Goal: Task Accomplishment & Management: Complete application form

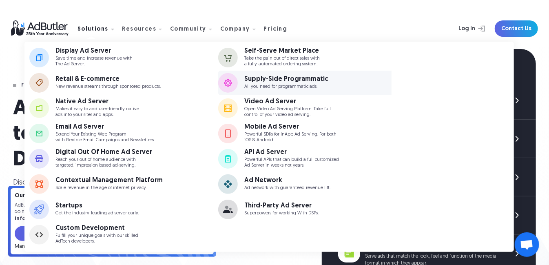
click at [259, 81] on div "Supply-Side Programmatic" at bounding box center [286, 79] width 84 height 7
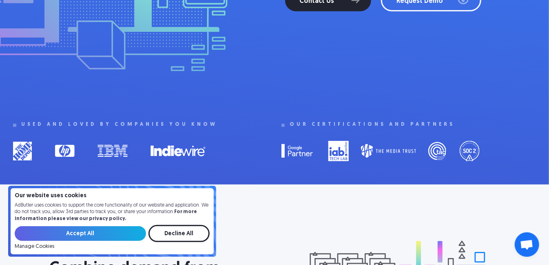
scroll to position [343, 0]
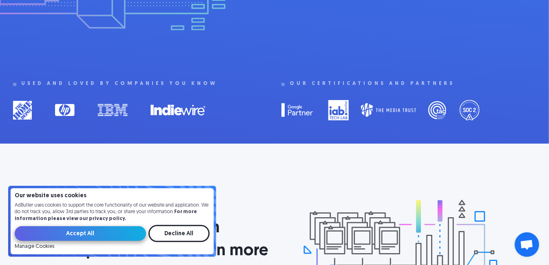
click at [106, 235] on input "Accept All" at bounding box center [80, 233] width 131 height 15
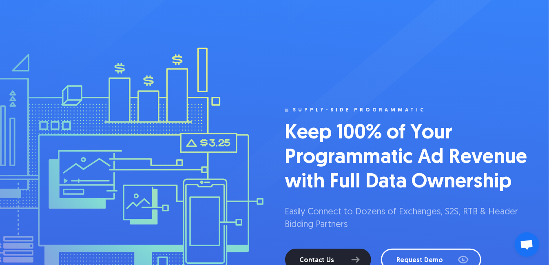
scroll to position [0, 0]
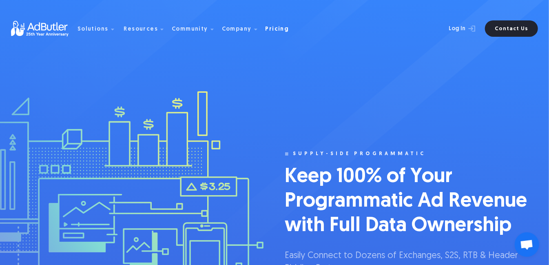
click at [266, 28] on div "Pricing" at bounding box center [278, 30] width 24 height 6
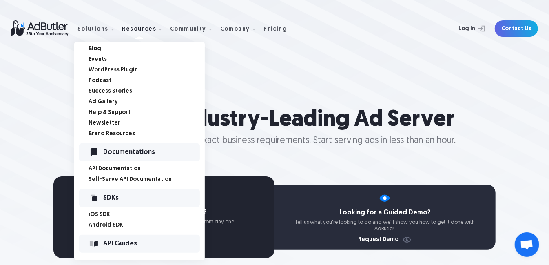
click at [122, 152] on div "Documentations" at bounding box center [152, 152] width 96 height 6
click at [124, 178] on link "Self-Serve API Documentation" at bounding box center [147, 180] width 116 height 6
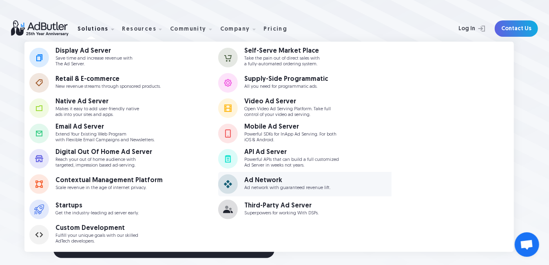
click at [271, 184] on div "Ad Network Ad network with guaranteed revenue lift." at bounding box center [297, 183] width 107 height 13
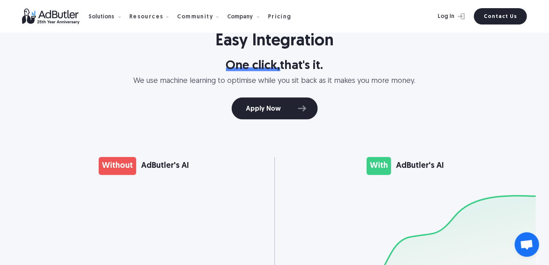
scroll to position [642, 0]
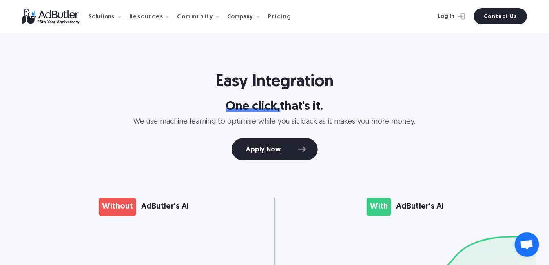
click at [407, 201] on div "AdButler's AI" at bounding box center [420, 206] width 48 height 11
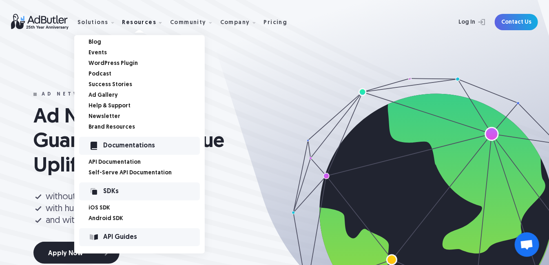
scroll to position [0, 0]
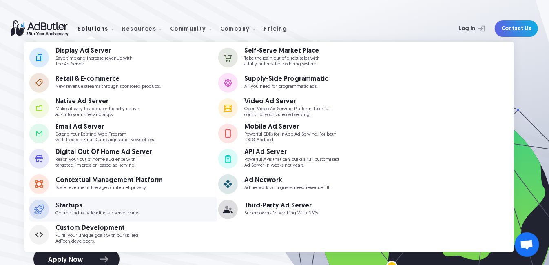
click at [93, 200] on link "Startups Get the industry-leading ad server early." at bounding box center [123, 209] width 188 height 24
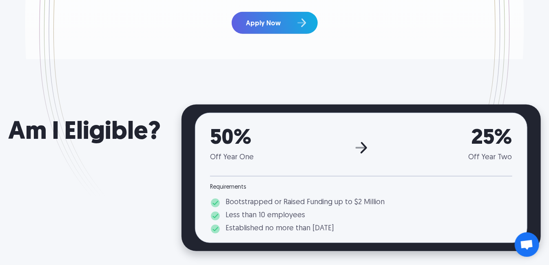
scroll to position [138, 0]
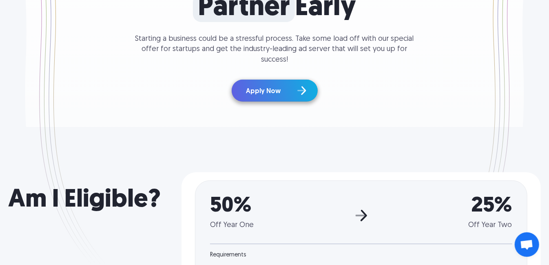
click at [290, 82] on link "Apply Now" at bounding box center [275, 91] width 86 height 22
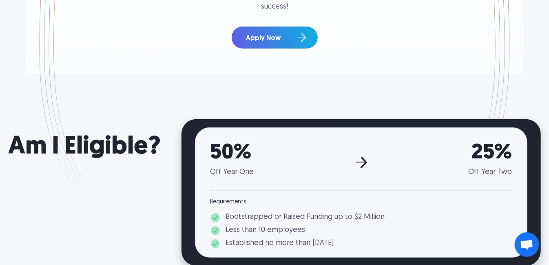
scroll to position [155, 0]
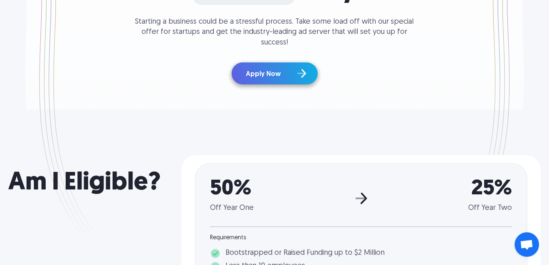
click at [268, 66] on link "Apply Now" at bounding box center [275, 73] width 86 height 22
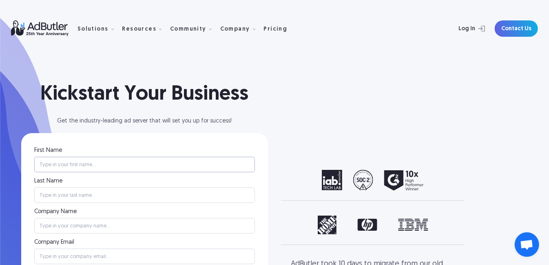
click at [124, 160] on input "First Name" at bounding box center [144, 164] width 221 height 15
type input "[PERSON_NAME]"
type input "Perceev"
type input "[PERSON_NAME][EMAIL_ADDRESS][DOMAIN_NAME]"
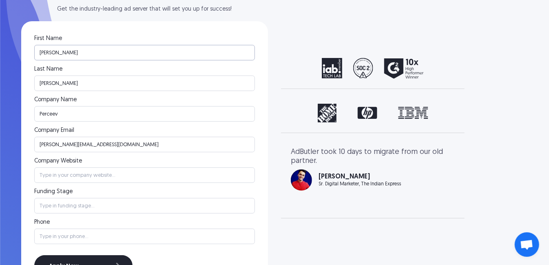
scroll to position [118, 0]
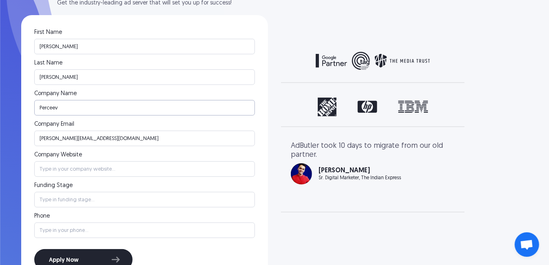
drag, startPoint x: 76, startPoint y: 107, endPoint x: 31, endPoint y: 107, distance: 45.3
click at [31, 107] on div "First Name Edward Last Name Hoffman Company Name Perceev Company Email edward@p…" at bounding box center [144, 150] width 247 height 270
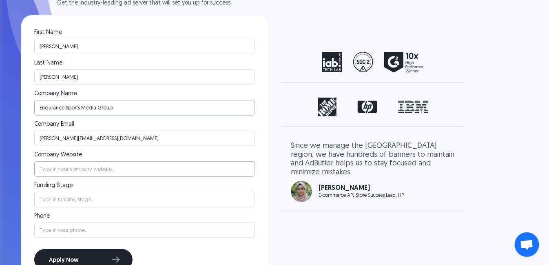
type input "Endurance Sports Media Group"
click at [72, 172] on input "Company Website" at bounding box center [144, 168] width 221 height 15
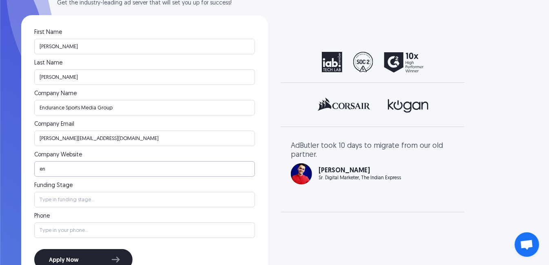
type input "e"
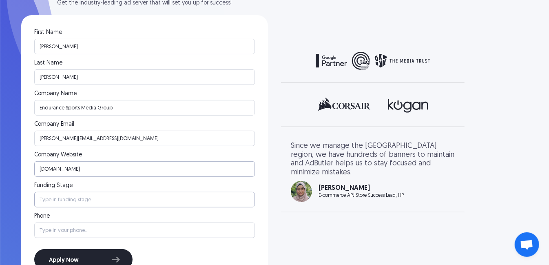
type input "[DOMAIN_NAME]"
click at [71, 201] on input "Funding Stage" at bounding box center [144, 199] width 221 height 15
type input "Seed"
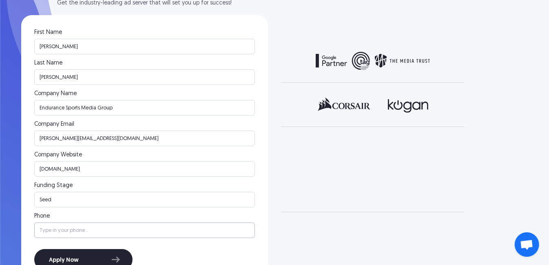
click at [80, 229] on input "Startup Program Form" at bounding box center [144, 229] width 221 height 15
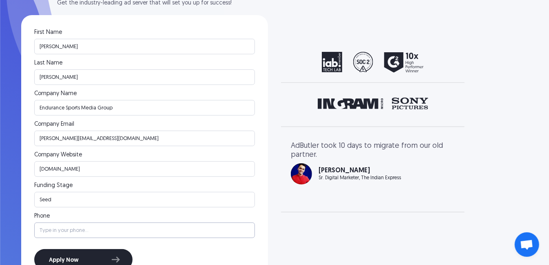
type input "7604200226"
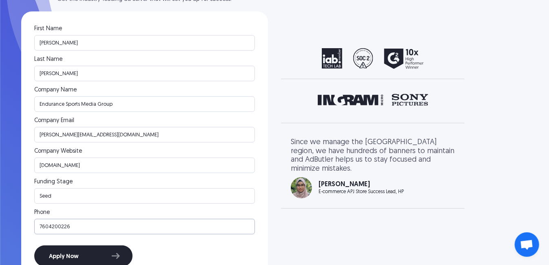
scroll to position [121, 0]
click at [94, 135] on input "[PERSON_NAME][EMAIL_ADDRESS][DOMAIN_NAME]" at bounding box center [144, 134] width 221 height 15
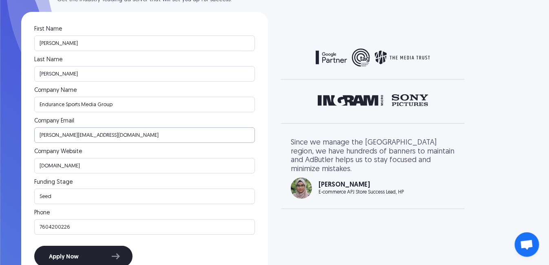
drag, startPoint x: 64, startPoint y: 137, endPoint x: 119, endPoint y: 133, distance: 55.2
click at [119, 133] on input "[PERSON_NAME][EMAIL_ADDRESS][DOMAIN_NAME]" at bounding box center [144, 134] width 221 height 15
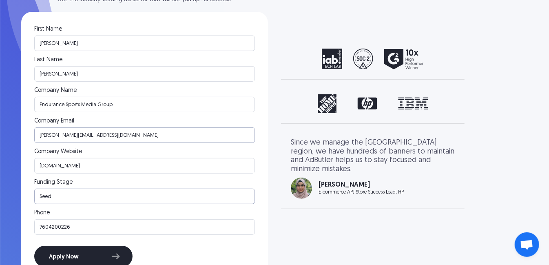
type input "edward@endurancesportsmediagroup.com"
click at [107, 196] on input "Seed" at bounding box center [144, 195] width 221 height 15
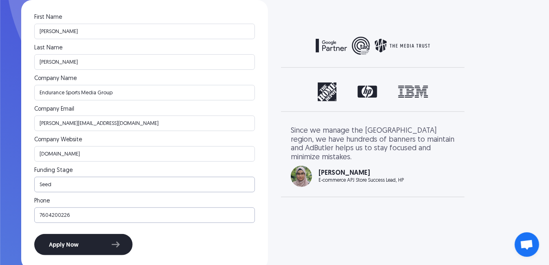
scroll to position [128, 0]
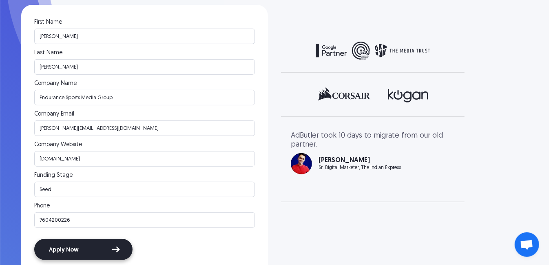
click at [80, 250] on input "Apply Now" at bounding box center [83, 249] width 98 height 21
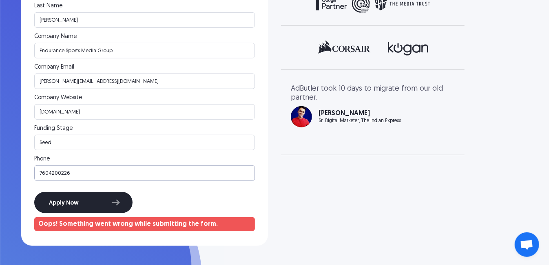
scroll to position [175, 0]
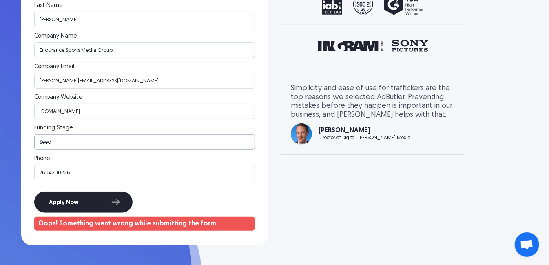
click at [99, 146] on input "Seed" at bounding box center [144, 141] width 221 height 15
click at [108, 168] on input "7604200226" at bounding box center [144, 172] width 221 height 15
click at [117, 144] on input "Seed" at bounding box center [144, 141] width 221 height 15
click at [80, 173] on input "7604200226" at bounding box center [144, 172] width 221 height 15
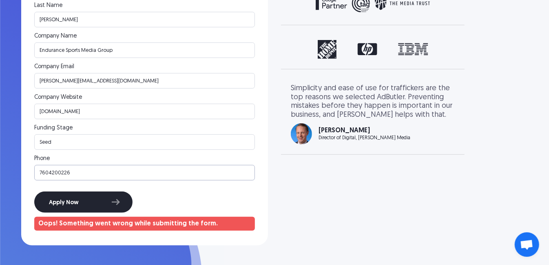
click at [50, 173] on input "7604200226" at bounding box center [144, 172] width 221 height 15
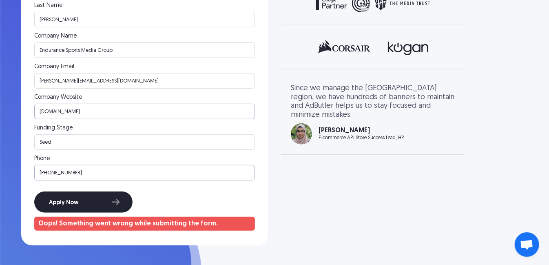
type input "760-420-0226"
click at [38, 110] on input "[DOMAIN_NAME]" at bounding box center [144, 111] width 221 height 15
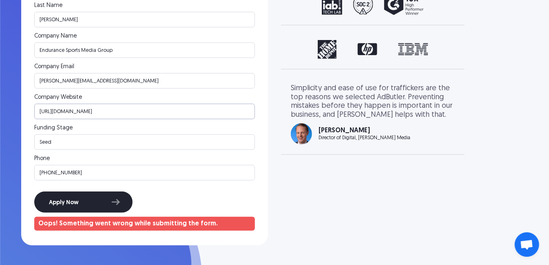
drag, startPoint x: 159, startPoint y: 112, endPoint x: -5, endPoint y: 111, distance: 164.4
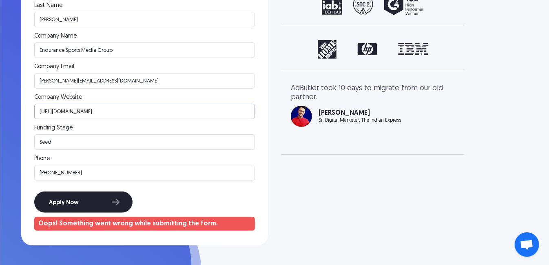
click at [186, 113] on input "http://www.Endurancesportsmediagroup.com" at bounding box center [144, 111] width 221 height 15
drag, startPoint x: 162, startPoint y: 109, endPoint x: 4, endPoint y: 111, distance: 157.4
click at [4, 111] on div "Kickstart Your Business Get the industry-leading ad server that will set you up…" at bounding box center [274, 35] width 549 height 421
paste input "s://endurancesportsmediagroup.com/"
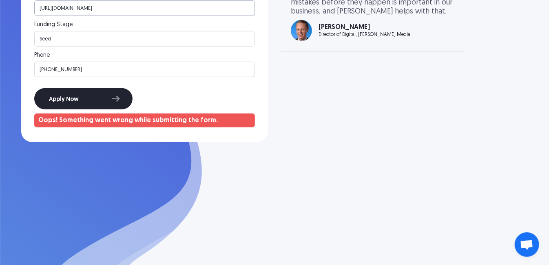
scroll to position [277, 0]
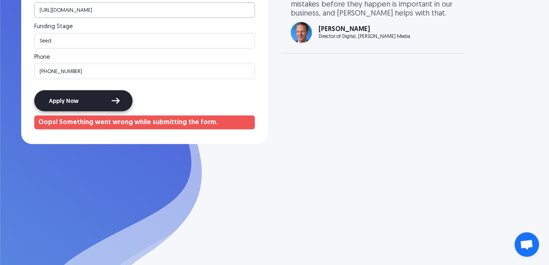
type input "https://endurancesportsmediagroup.com"
click at [90, 100] on input "Apply Now" at bounding box center [83, 100] width 98 height 21
click at [115, 101] on input "Apply Now" at bounding box center [83, 100] width 98 height 21
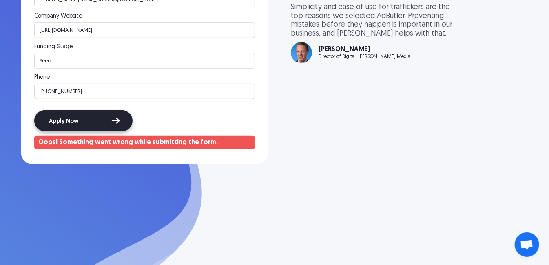
scroll to position [249, 0]
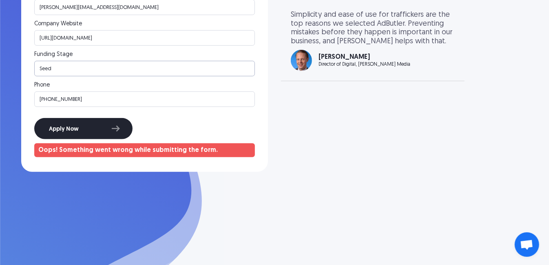
click at [97, 67] on input "Seed" at bounding box center [144, 68] width 221 height 15
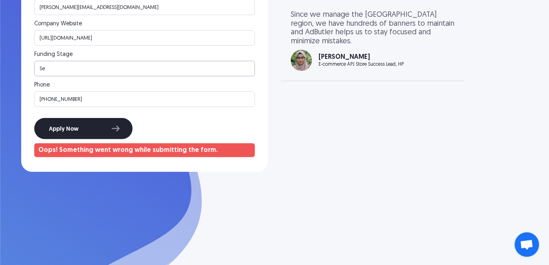
type input "S"
type input "s"
type input "Seed"
click at [175, 36] on input "https://endurancesportsmediagroup.com" at bounding box center [144, 37] width 221 height 15
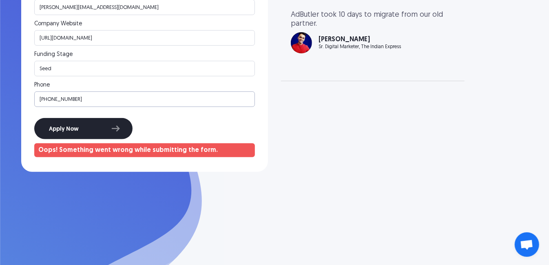
click at [162, 93] on input "760-420-0226" at bounding box center [144, 98] width 221 height 15
click at [86, 131] on input "Apply Now" at bounding box center [83, 128] width 98 height 21
click at [117, 129] on input "Apply Now" at bounding box center [83, 128] width 98 height 21
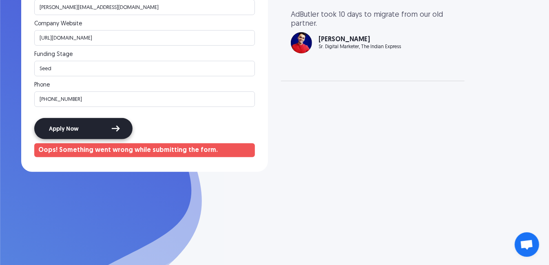
click at [117, 129] on input "Apply Now" at bounding box center [83, 128] width 98 height 21
click at [115, 129] on input "Apply Now" at bounding box center [83, 128] width 98 height 21
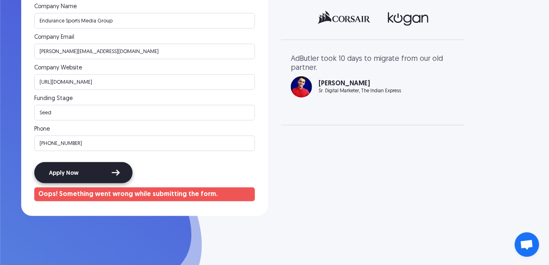
scroll to position [142, 0]
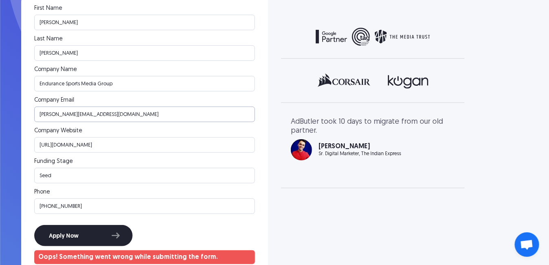
click at [147, 115] on input "edward@endurancesportsmediagroup.com" at bounding box center [144, 113] width 221 height 15
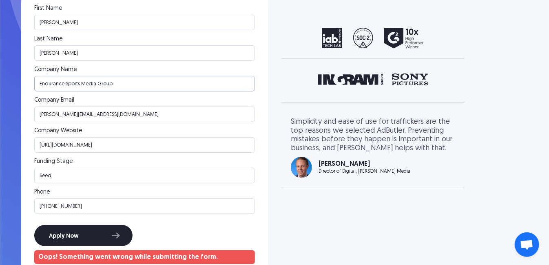
click at [126, 81] on input "Endurance Sports Media Group" at bounding box center [144, 83] width 221 height 15
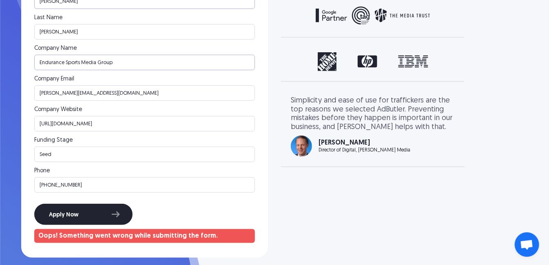
scroll to position [201, 0]
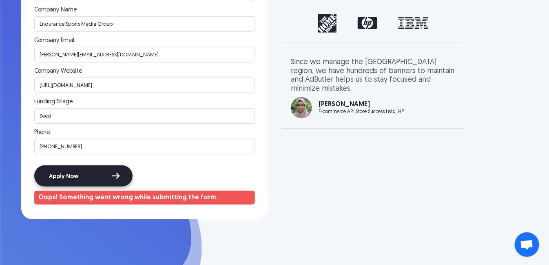
click at [51, 176] on input "Apply Now" at bounding box center [83, 175] width 98 height 21
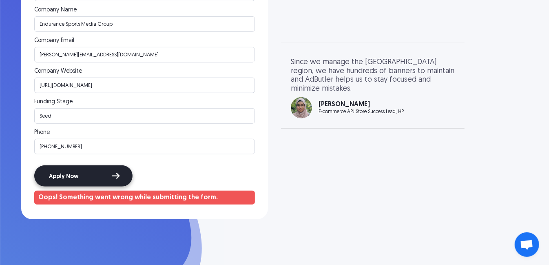
click at [51, 176] on input "Apply Now" at bounding box center [83, 175] width 98 height 21
click at [93, 143] on input "760-420-0226" at bounding box center [144, 146] width 221 height 15
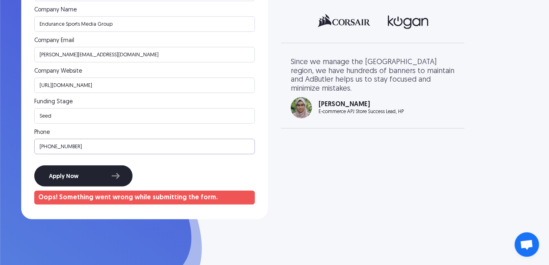
drag, startPoint x: 91, startPoint y: 148, endPoint x: 18, endPoint y: 148, distance: 73.4
click at [17, 148] on div "Kickstart Your Business Get the industry-leading ad server that will set you up…" at bounding box center [274, 9] width 549 height 421
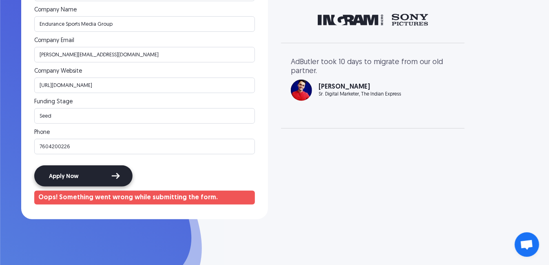
click at [81, 176] on input "Apply Now" at bounding box center [83, 175] width 98 height 21
click at [113, 175] on input "Apply Now" at bounding box center [83, 175] width 98 height 21
drag, startPoint x: 77, startPoint y: 148, endPoint x: 1, endPoint y: 148, distance: 76.3
click at [1, 148] on div "Kickstart Your Business Get the industry-leading ad server that will set you up…" at bounding box center [274, 9] width 549 height 421
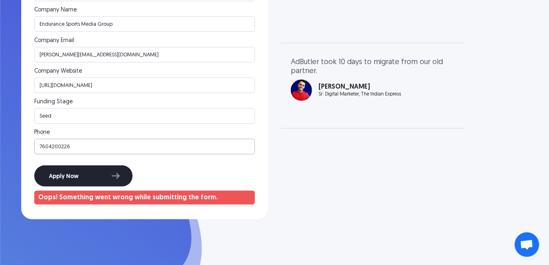
type input "="
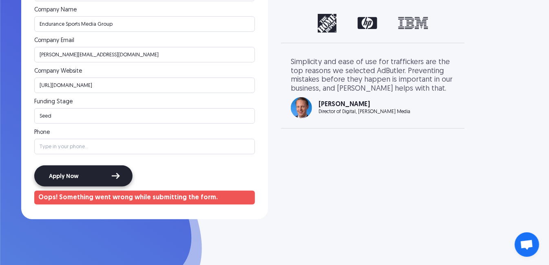
click at [71, 179] on input "Apply Now" at bounding box center [83, 175] width 98 height 21
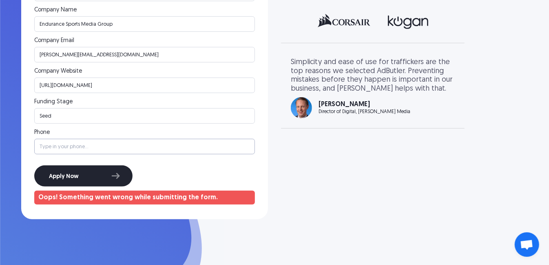
type input "7604200226"
click at [94, 175] on input "Apply Now" at bounding box center [83, 175] width 98 height 21
click at [80, 118] on input "Seed" at bounding box center [144, 115] width 221 height 15
drag, startPoint x: 80, startPoint y: 118, endPoint x: -13, endPoint y: 117, distance: 92.6
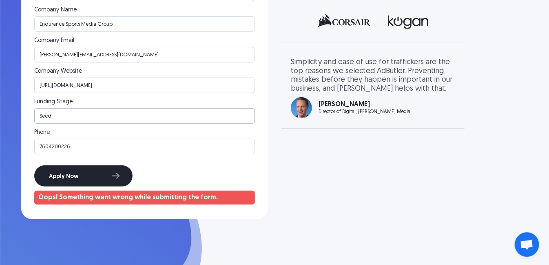
type input "="
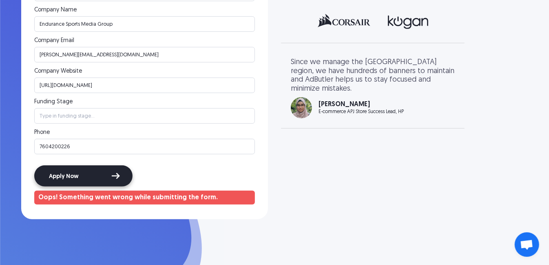
click at [78, 177] on input "Apply Now" at bounding box center [83, 175] width 98 height 21
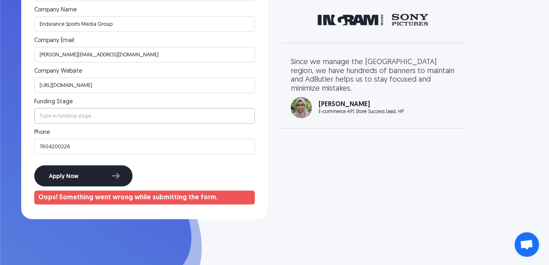
click at [55, 119] on input "Funding Stage" at bounding box center [144, 115] width 221 height 15
type input "Seed"
click at [150, 82] on input "https://endurancesportsmediagroup.com" at bounding box center [144, 84] width 221 height 15
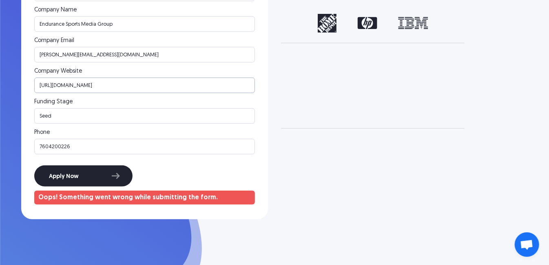
click at [150, 82] on input "https://endurancesportsmediagroup.com" at bounding box center [144, 84] width 221 height 15
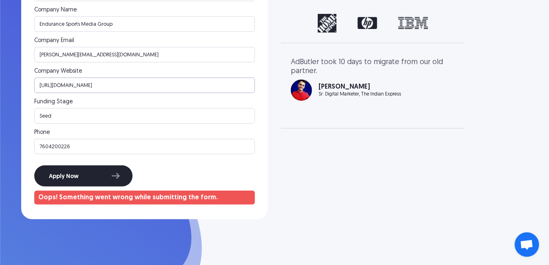
click at [143, 86] on input "https://endurancesportsmediagroup.com" at bounding box center [144, 84] width 221 height 15
type input "https://endurancesportsmediagroup.com/"
click at [106, 173] on input "Apply Now" at bounding box center [83, 175] width 98 height 21
click at [111, 173] on input "Apply Now" at bounding box center [83, 175] width 98 height 21
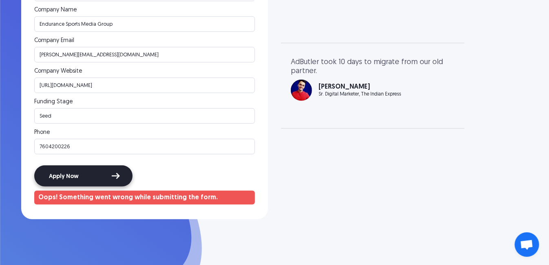
click at [111, 173] on input "Apply Now" at bounding box center [83, 175] width 98 height 21
click at [91, 173] on input "Apply Now" at bounding box center [83, 175] width 98 height 21
click at [114, 57] on input "edward@endurancesportsmediagroup.com" at bounding box center [144, 54] width 221 height 15
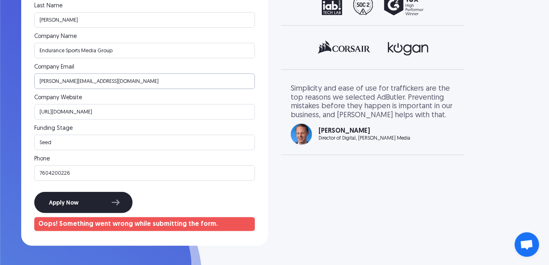
scroll to position [172, 0]
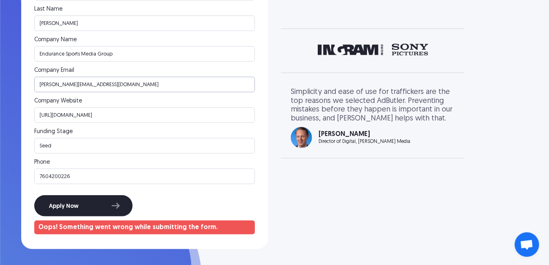
click at [64, 87] on input "edward@endurancesportsmediagroup.com" at bounding box center [144, 84] width 221 height 15
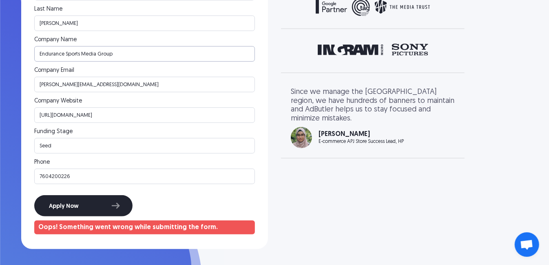
click at [118, 55] on input "Endurance Sports Media Group" at bounding box center [144, 53] width 221 height 15
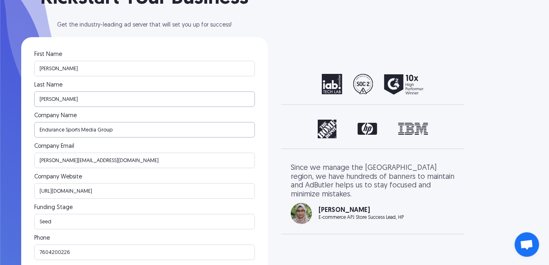
scroll to position [62, 0]
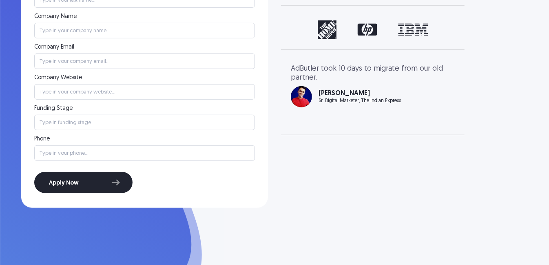
scroll to position [256, 0]
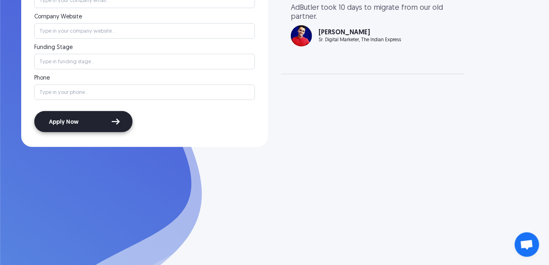
click at [100, 123] on input "Apply Now" at bounding box center [83, 121] width 98 height 21
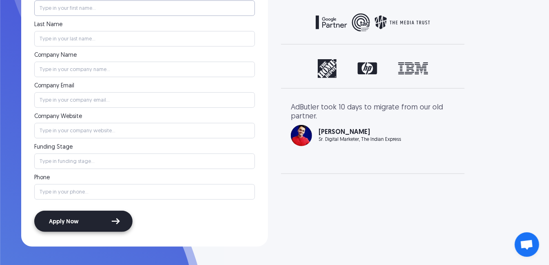
type input "[PERSON_NAME]"
type input "Perceev"
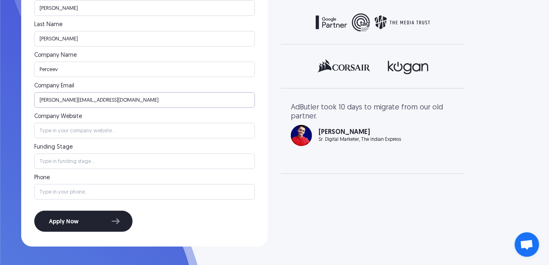
drag, startPoint x: 99, startPoint y: 100, endPoint x: 7, endPoint y: 98, distance: 91.8
click at [6, 100] on div "Kickstart Your Business Get the industry-leading ad server that will set you up…" at bounding box center [274, 45] width 549 height 403
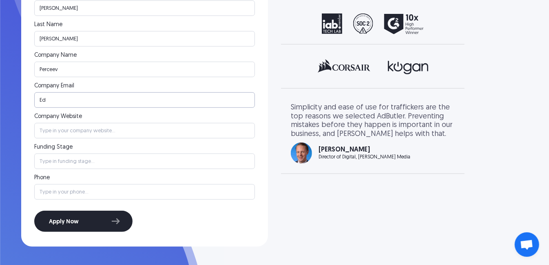
type input "E"
click at [53, 129] on input "Company Website" at bounding box center [144, 130] width 221 height 15
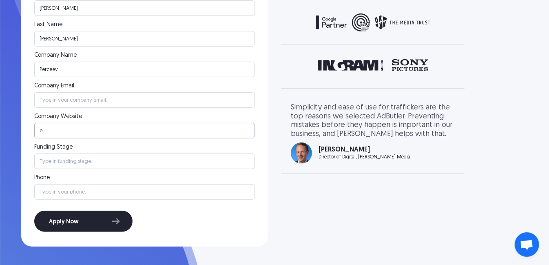
type input "[DOMAIN_NAME]"
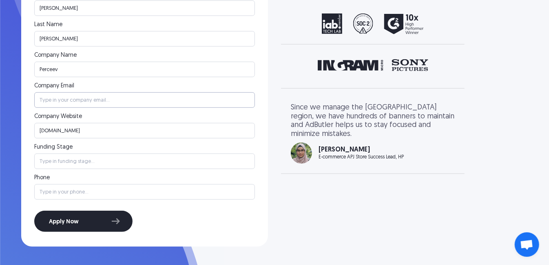
click at [107, 100] on input "Startup Program Form" at bounding box center [144, 99] width 221 height 15
click at [51, 138] on form "First Name [PERSON_NAME] Last Name [PERSON_NAME] Company Name Perceev Company E…" at bounding box center [144, 111] width 221 height 240
drag, startPoint x: 129, startPoint y: 131, endPoint x: -10, endPoint y: 129, distance: 138.7
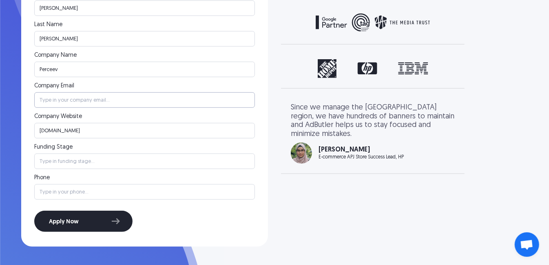
click at [65, 95] on input "Startup Program Form" at bounding box center [144, 99] width 221 height 15
paste input "[DOMAIN_NAME]"
click at [50, 97] on input "[DOMAIN_NAME]" at bounding box center [144, 99] width 221 height 15
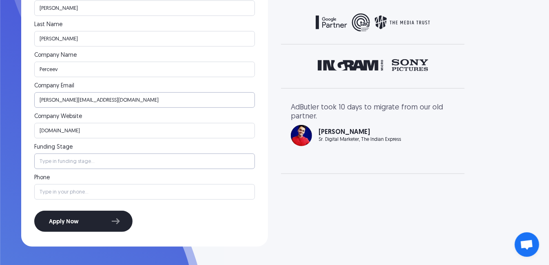
type input "[PERSON_NAME][EMAIL_ADDRESS][DOMAIN_NAME]"
click at [77, 162] on input "Funding Stage" at bounding box center [144, 160] width 221 height 15
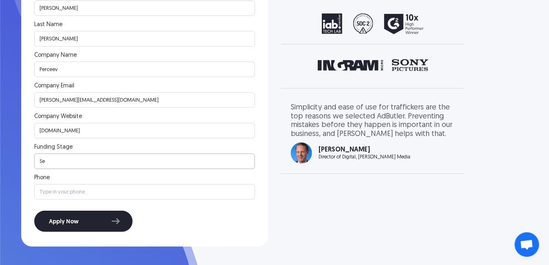
type input "S"
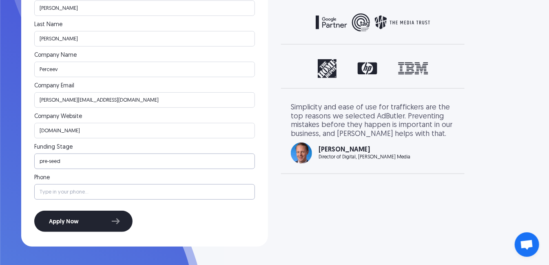
type input "pre-seed"
click at [70, 193] on input "Startup Program Form" at bounding box center [144, 191] width 221 height 15
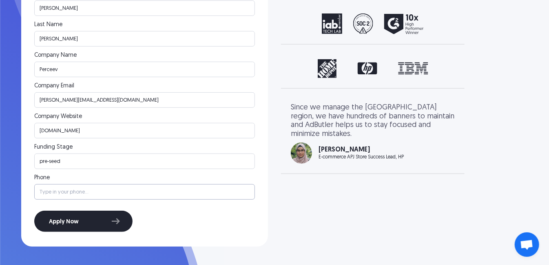
type input "7604200226"
click at [82, 219] on input "Apply Now" at bounding box center [83, 220] width 98 height 21
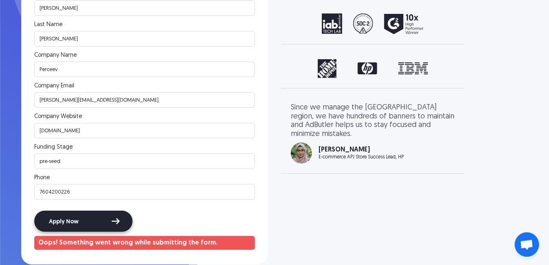
click at [117, 220] on input "Apply Now" at bounding box center [83, 220] width 98 height 21
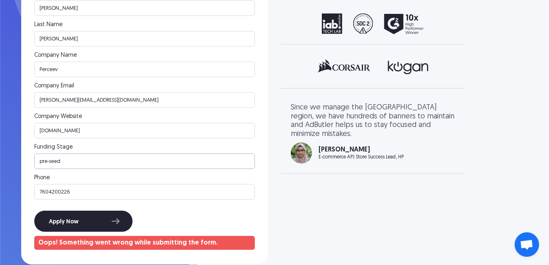
drag, startPoint x: 68, startPoint y: 162, endPoint x: 3, endPoint y: 159, distance: 64.9
click at [3, 159] on div "Kickstart Your Business Get the industry-leading ad server that will set you up…" at bounding box center [274, 54] width 549 height 421
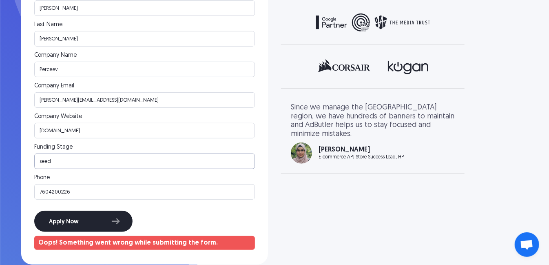
type input "Seed"
click at [93, 221] on input "Apply Now" at bounding box center [83, 220] width 98 height 21
click at [104, 219] on input "Apply Now" at bounding box center [83, 220] width 98 height 21
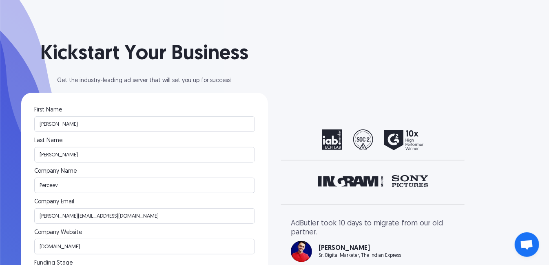
scroll to position [36, 0]
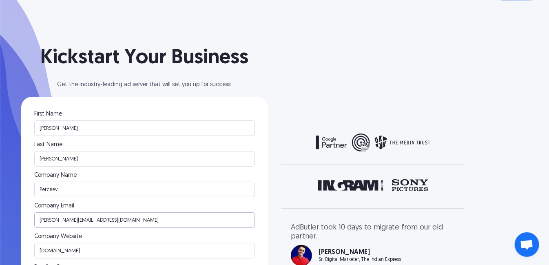
drag, startPoint x: 151, startPoint y: 220, endPoint x: -27, endPoint y: 218, distance: 177.8
click at [0, 218] on html "Solutions Display Ad Server Save time and increase revenue with The Ad Server. …" at bounding box center [274, 96] width 549 height 265
